Goal: Check status: Check status

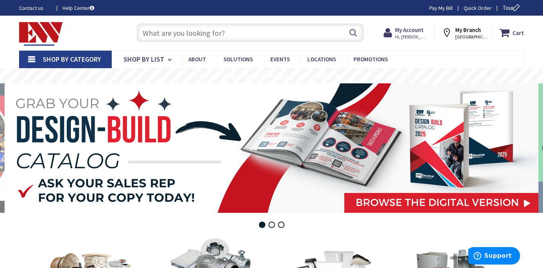
click at [330, 44] on div "Search" at bounding box center [248, 32] width 231 height 24
click at [420, 31] on strong "My Account" at bounding box center [409, 29] width 29 height 7
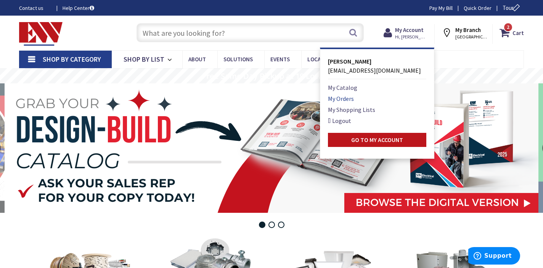
click at [343, 99] on link "My Orders" at bounding box center [341, 98] width 26 height 9
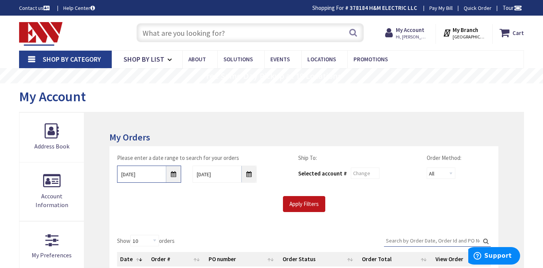
click at [175, 173] on input "[DATE]" at bounding box center [149, 174] width 64 height 17
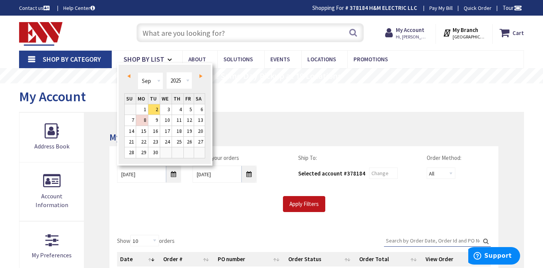
click at [128, 77] on span "Prev" at bounding box center [128, 76] width 3 height 4
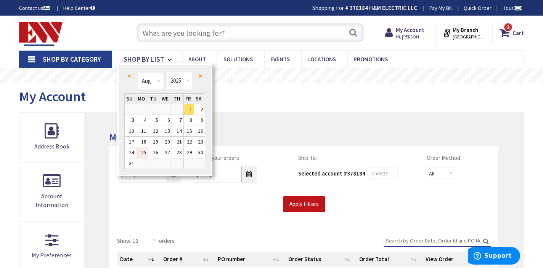
click at [139, 152] on link "25" at bounding box center [142, 152] width 12 height 10
type input "[DATE]"
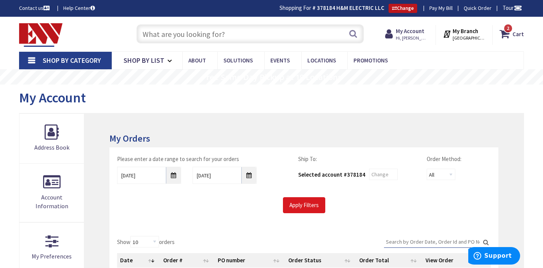
click at [304, 207] on input "Apply Filters" at bounding box center [304, 205] width 42 height 16
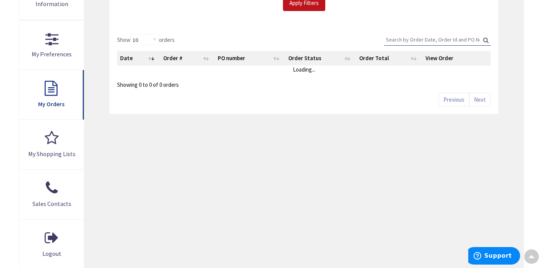
scroll to position [196, 0]
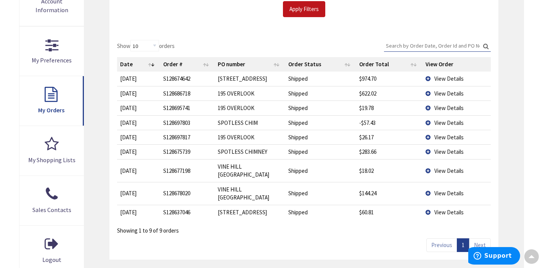
click at [478, 239] on link "Next" at bounding box center [480, 245] width 22 height 13
